Goal: Task Accomplishment & Management: Use online tool/utility

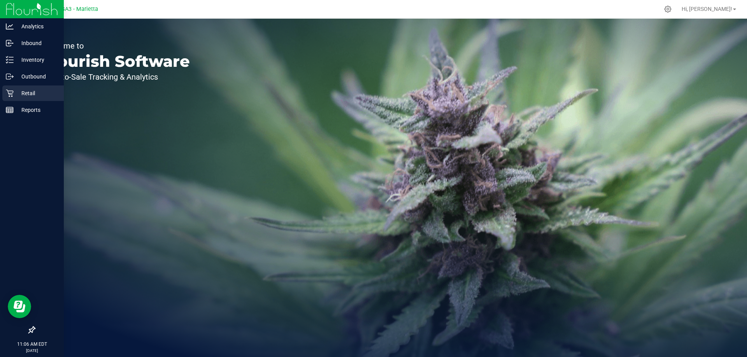
click at [42, 98] on div "Retail" at bounding box center [32, 94] width 61 height 16
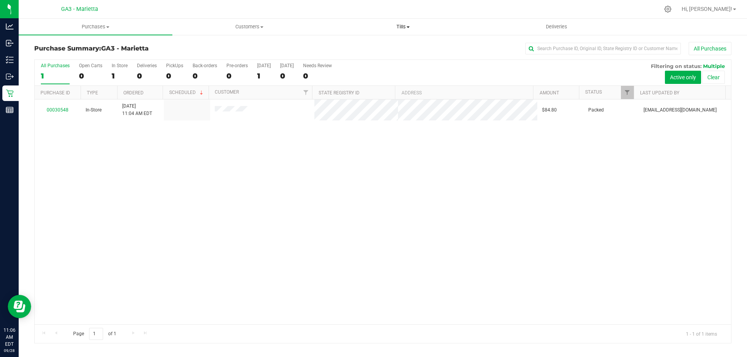
click at [405, 28] on span "Tills" at bounding box center [402, 26] width 153 height 7
click at [386, 50] on li "Manage tills" at bounding box center [403, 46] width 154 height 9
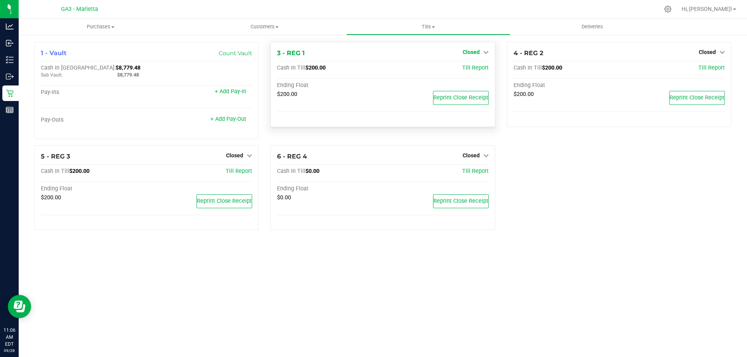
click at [482, 50] on link "Closed" at bounding box center [476, 52] width 26 height 6
click at [459, 68] on div "Open Till" at bounding box center [471, 69] width 58 height 10
click at [475, 68] on link "Open Till" at bounding box center [471, 68] width 21 height 6
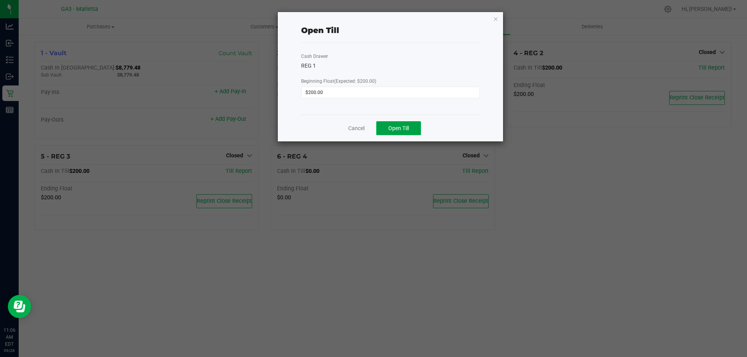
click at [399, 127] on span "Open Till" at bounding box center [398, 128] width 21 height 6
